Goal: Check status: Check status

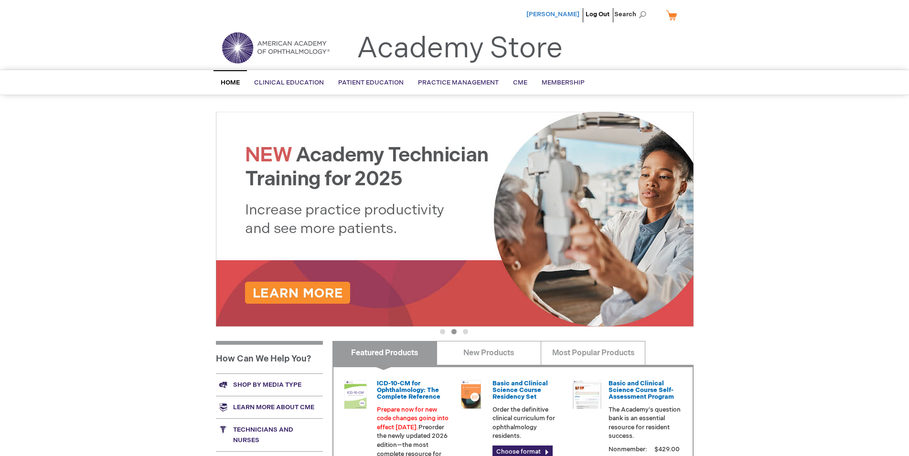
click at [560, 15] on span "[PERSON_NAME]" at bounding box center [553, 15] width 53 height 8
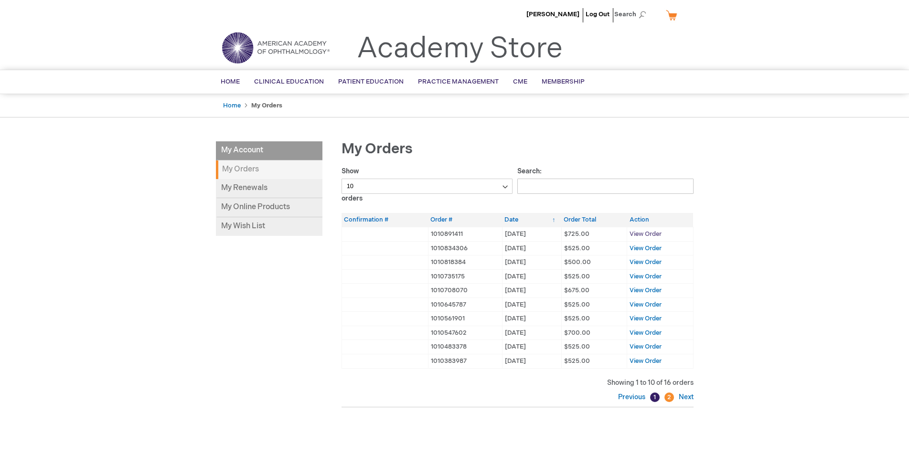
click at [641, 234] on span "View Order" at bounding box center [646, 234] width 32 height 8
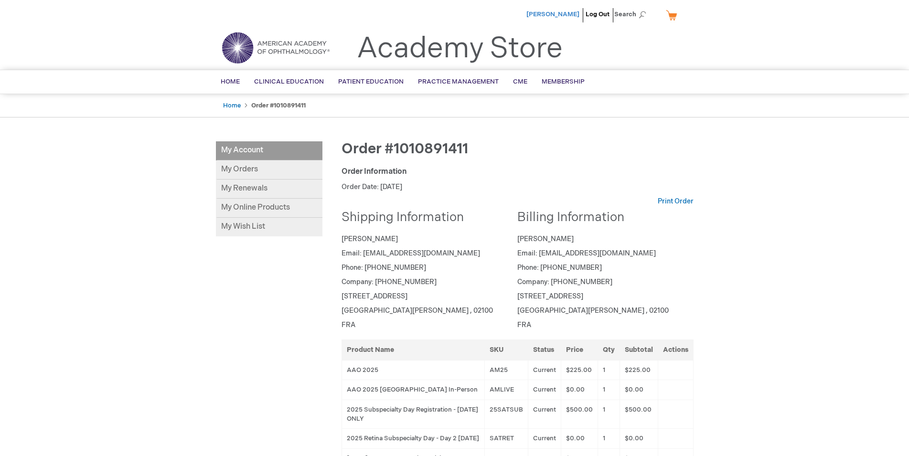
click at [560, 13] on span "[PERSON_NAME]" at bounding box center [553, 15] width 53 height 8
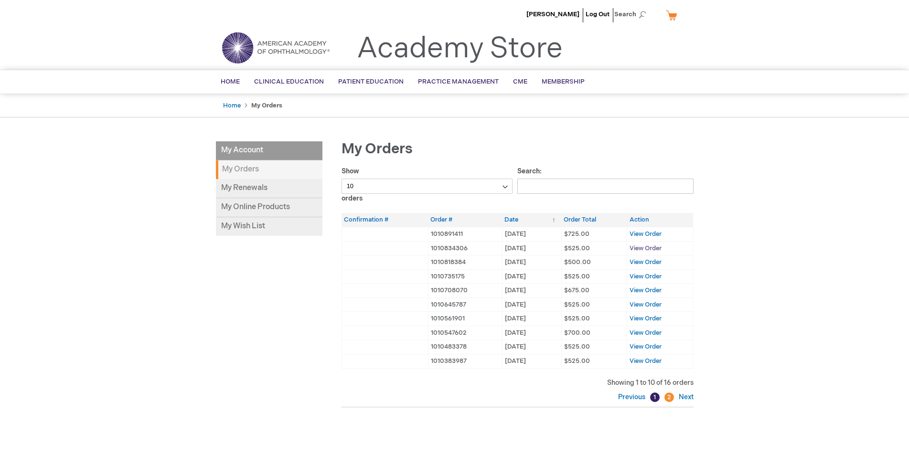
click at [645, 248] on span "View Order" at bounding box center [646, 249] width 32 height 8
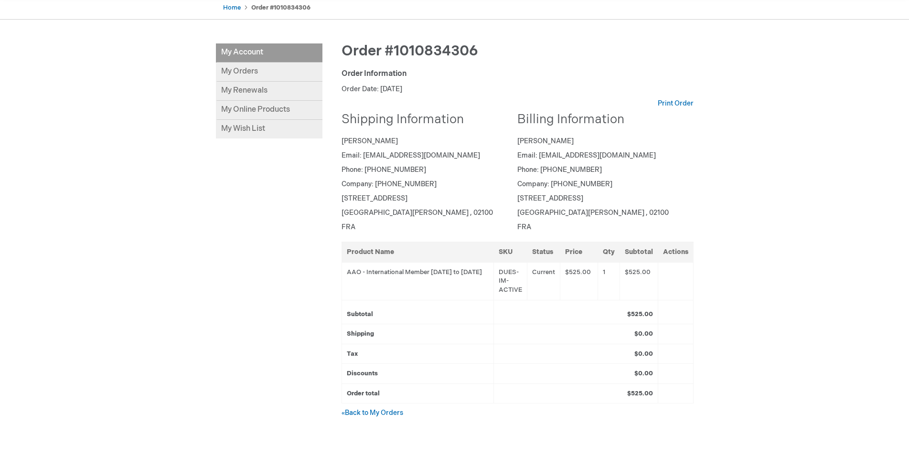
scroll to position [97, 0]
click at [672, 106] on link "Print Order" at bounding box center [676, 104] width 36 height 10
